Goal: Information Seeking & Learning: Check status

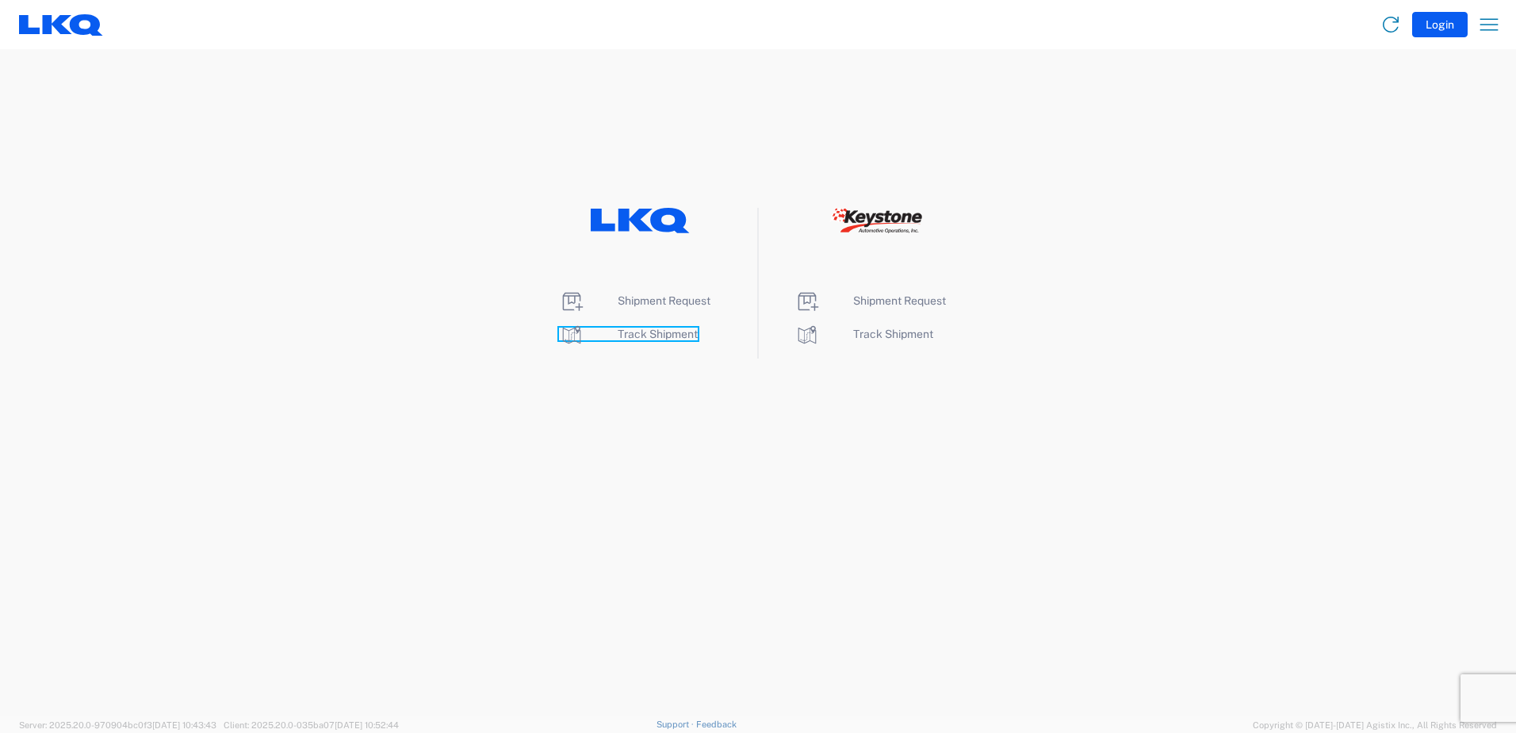
click at [634, 335] on span "Track Shipment" at bounding box center [658, 334] width 80 height 13
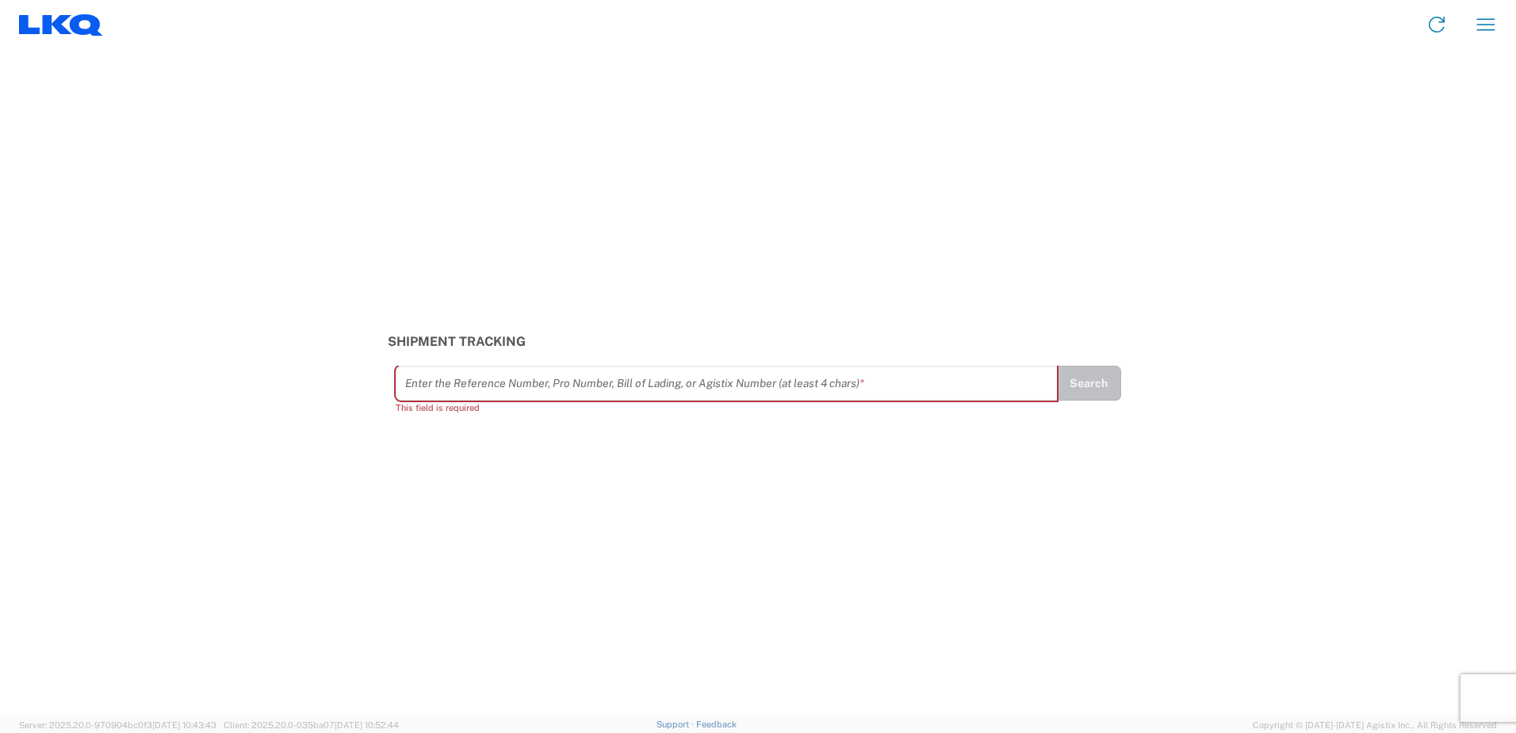
click at [449, 382] on input "text" at bounding box center [726, 384] width 643 height 28
paste input "56640956"
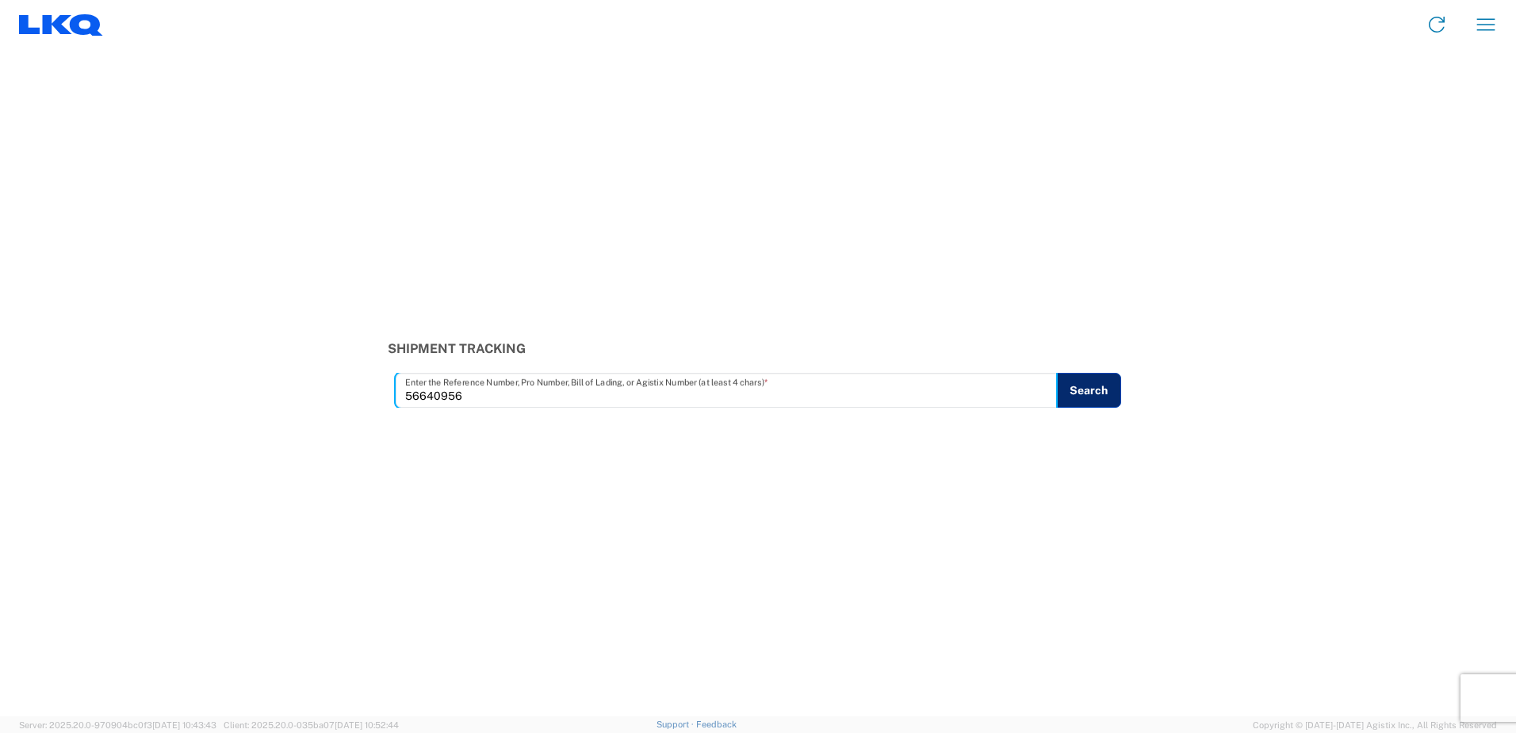
type input "56640956"
click at [1086, 385] on button "Search" at bounding box center [1088, 390] width 65 height 35
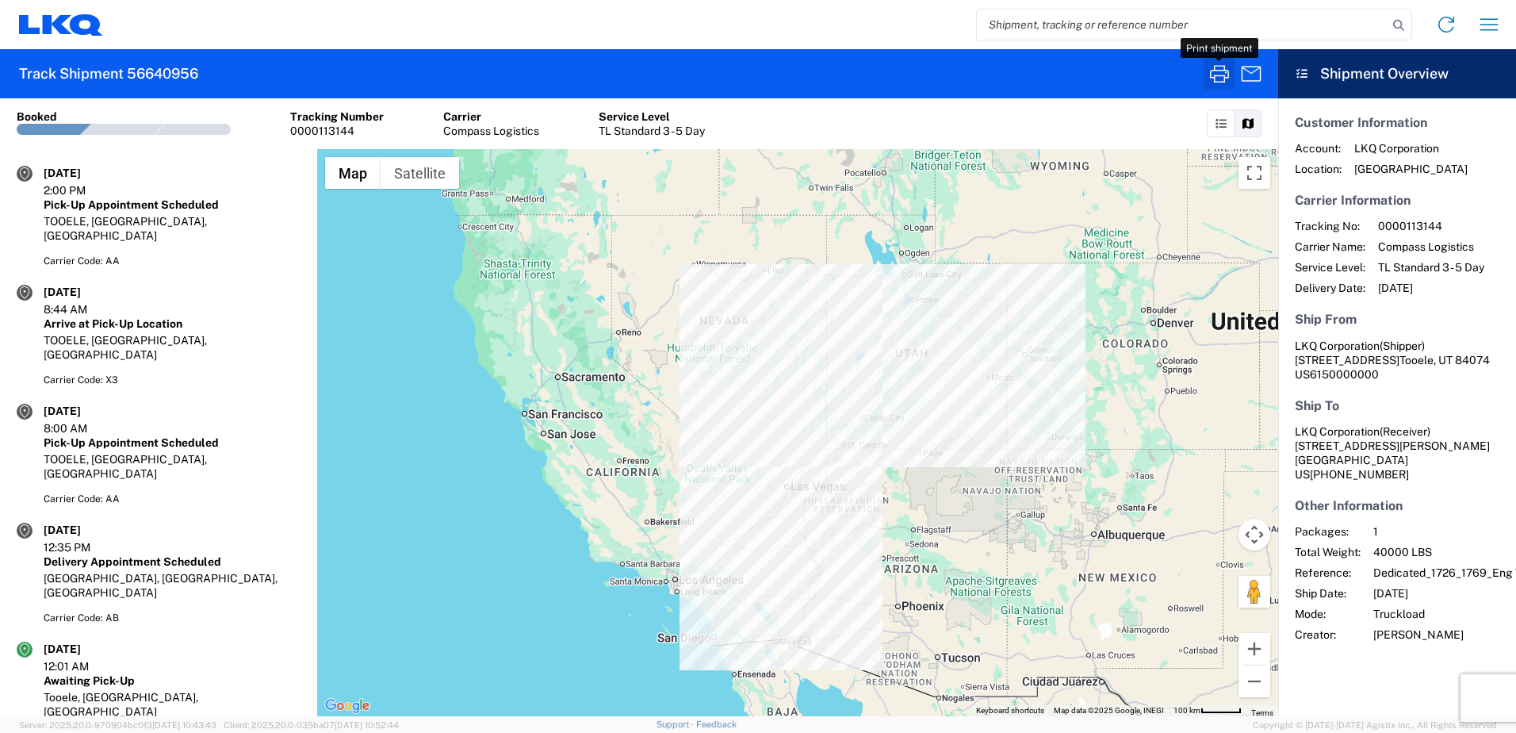
click at [1223, 76] on icon "button" at bounding box center [1219, 73] width 19 height 17
